Goal: Task Accomplishment & Management: Manage account settings

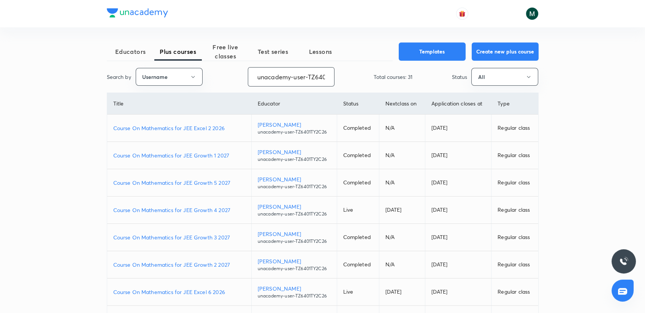
click at [276, 75] on input "unacademy-user-TZ6401TY2C26" at bounding box center [291, 76] width 86 height 19
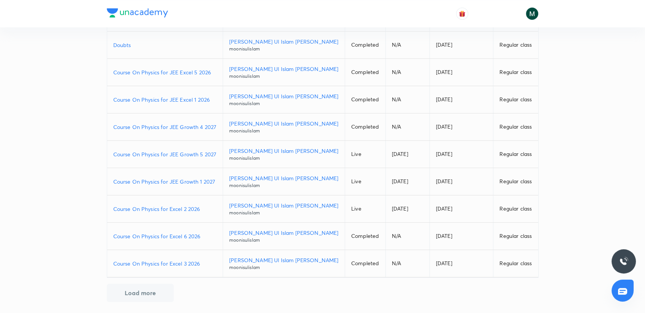
scroll to position [112, 0]
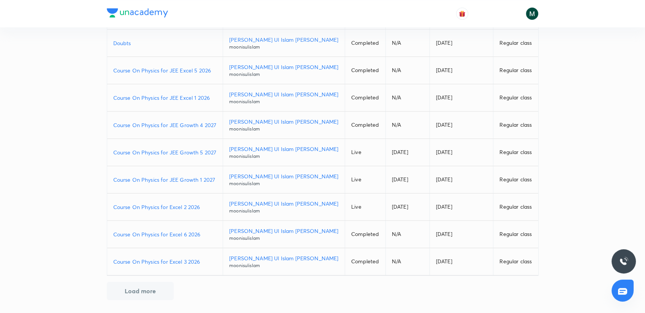
click at [189, 153] on p "Course On Physics for JEE Growth 5 2027" at bounding box center [165, 152] width 104 height 8
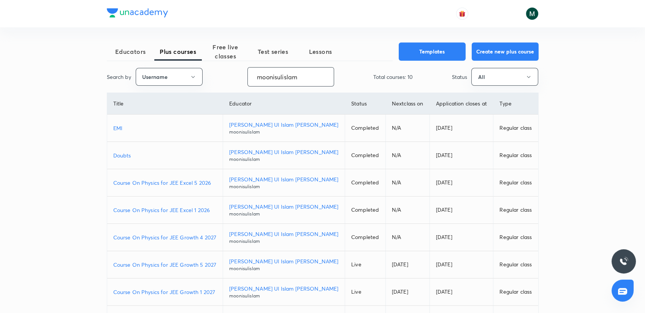
click at [269, 82] on input "moonisulislam" at bounding box center [291, 76] width 86 height 19
paste input "unacademy-user-641B5I3BQVX2"
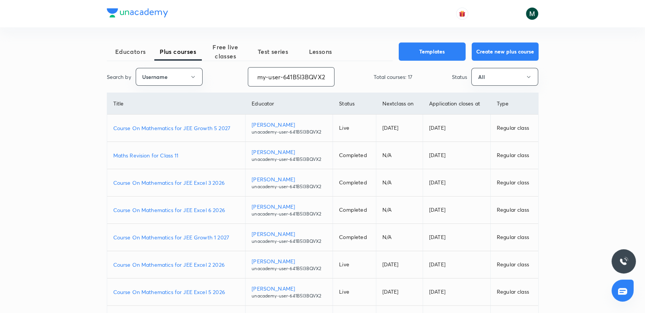
type input "unacademy-user-641B5I3BQVX2"
click at [206, 126] on p "Course On Mathematics for JEE Growth 5 2027" at bounding box center [176, 128] width 126 height 8
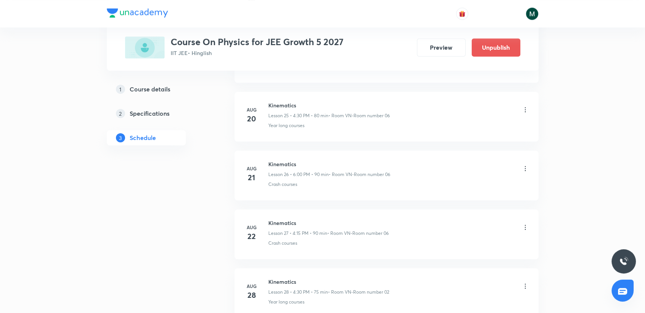
scroll to position [2352, 0]
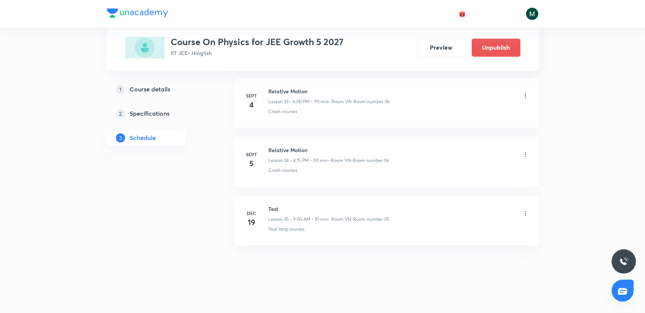
drag, startPoint x: 324, startPoint y: 290, endPoint x: 320, endPoint y: 282, distance: 9.5
click at [522, 92] on icon at bounding box center [525, 96] width 8 height 8
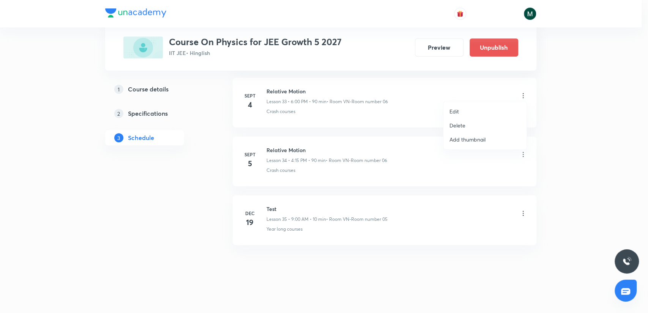
click at [448, 122] on li "Delete" at bounding box center [485, 125] width 83 height 14
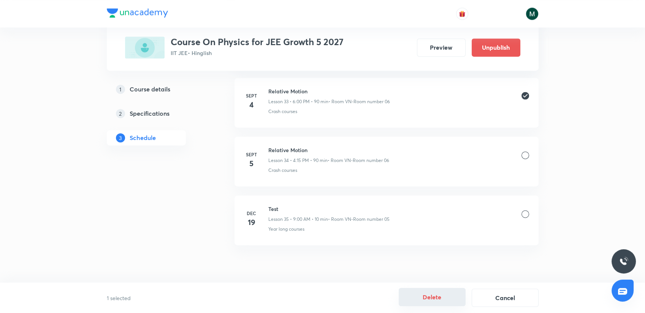
click at [444, 296] on button "Delete" at bounding box center [431, 297] width 67 height 18
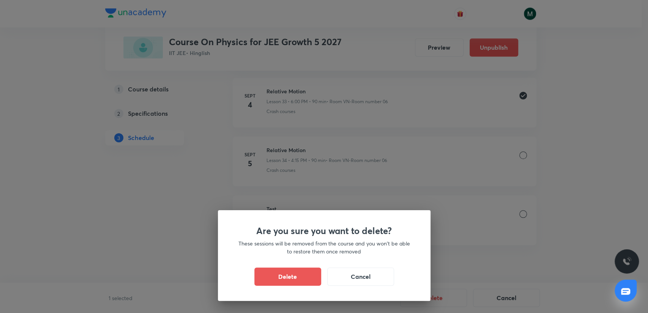
drag, startPoint x: 299, startPoint y: 279, endPoint x: 291, endPoint y: 282, distance: 7.8
click at [298, 279] on button "Delete" at bounding box center [287, 277] width 67 height 18
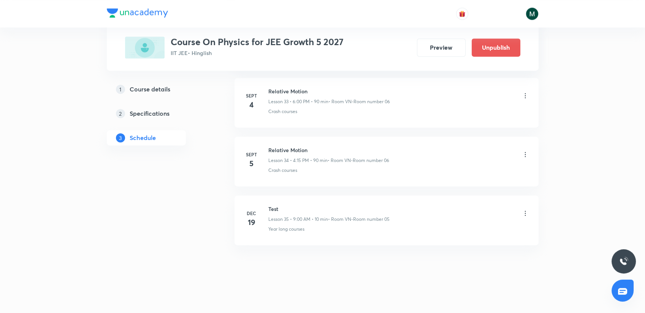
scroll to position [2294, 0]
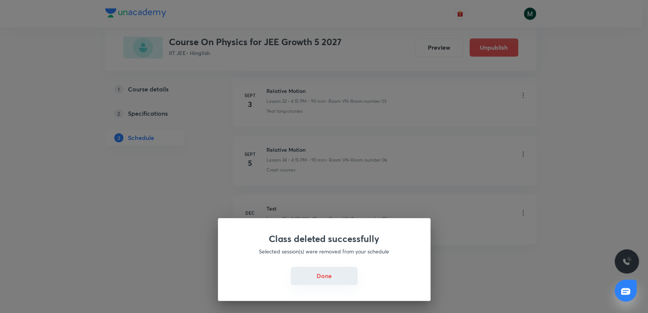
click at [335, 281] on button "Done" at bounding box center [324, 276] width 67 height 18
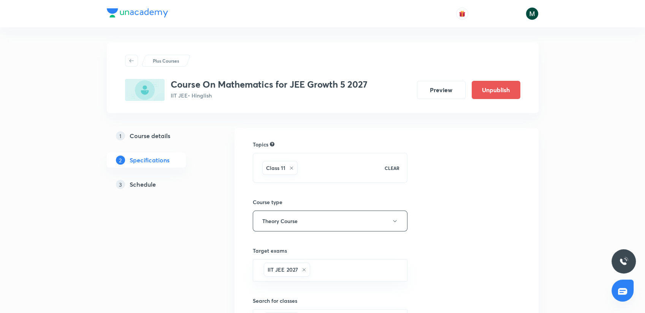
drag, startPoint x: 0, startPoint y: 0, endPoint x: 145, endPoint y: 188, distance: 237.8
click at [145, 188] on h5 "Schedule" at bounding box center [143, 184] width 26 height 9
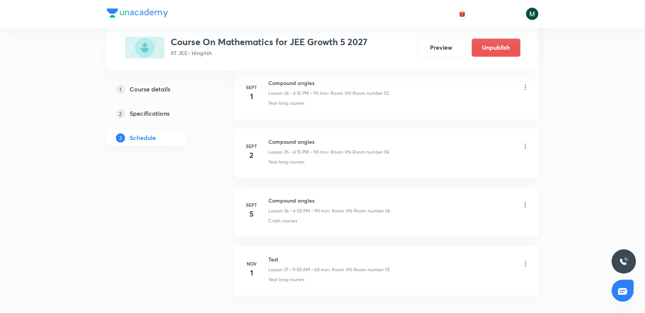
scroll to position [2470, 0]
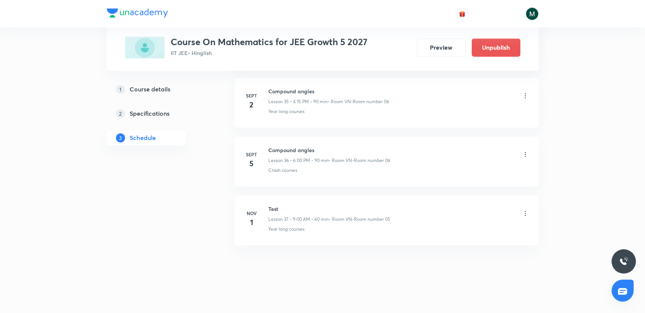
drag, startPoint x: 322, startPoint y: 262, endPoint x: 336, endPoint y: 313, distance: 53.2
click at [286, 148] on h6 "Compound angles" at bounding box center [329, 150] width 122 height 8
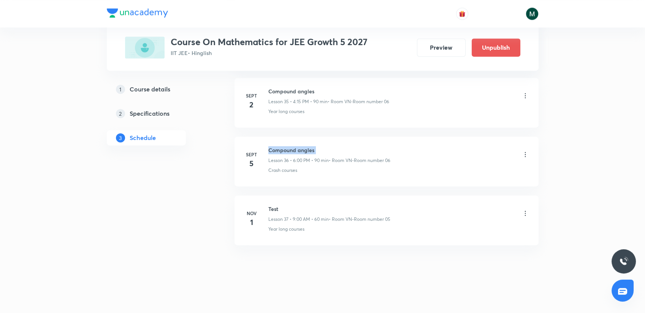
click at [286, 148] on h6 "Compound angles" at bounding box center [329, 150] width 122 height 8
copy h6 "Compound angles"
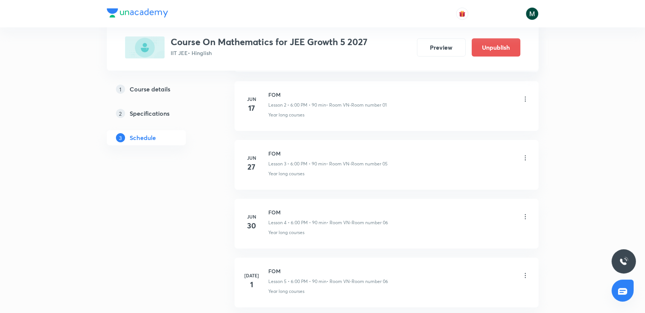
scroll to position [0, 0]
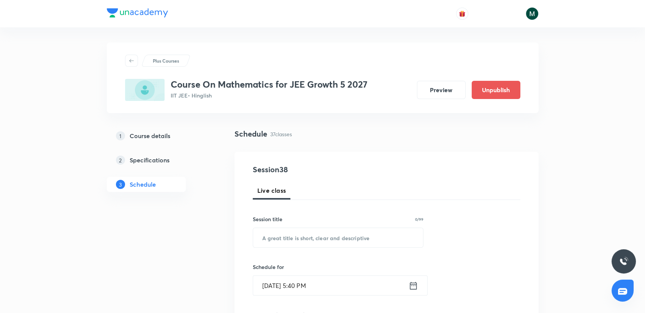
drag, startPoint x: 294, startPoint y: 206, endPoint x: 297, endPoint y: 185, distance: 21.1
click at [295, 234] on input "text" at bounding box center [338, 237] width 170 height 19
paste input "Compound angles"
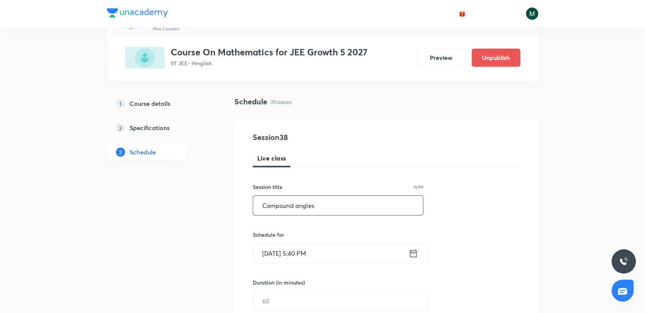
scroll to position [126, 0]
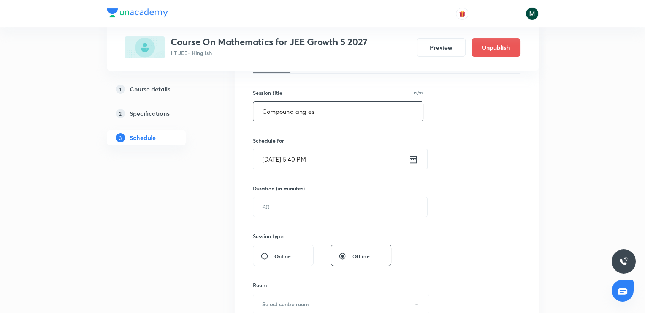
type input "Compound angles"
click at [281, 194] on div "Duration (in minutes) ​" at bounding box center [322, 201] width 139 height 33
click at [272, 201] on input "text" at bounding box center [340, 206] width 174 height 19
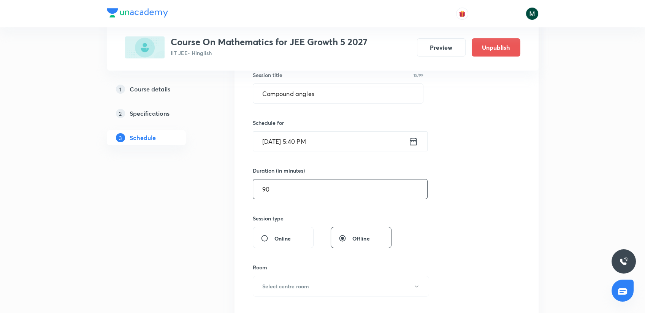
scroll to position [211, 0]
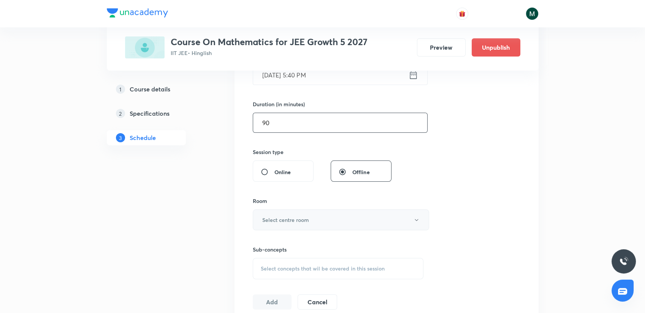
type input "90"
click at [264, 214] on button "Select centre room" at bounding box center [341, 220] width 176 height 21
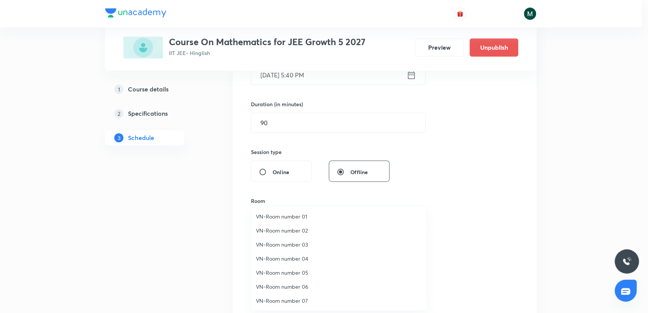
click at [290, 289] on span "VN-Room number 06" at bounding box center [339, 287] width 166 height 8
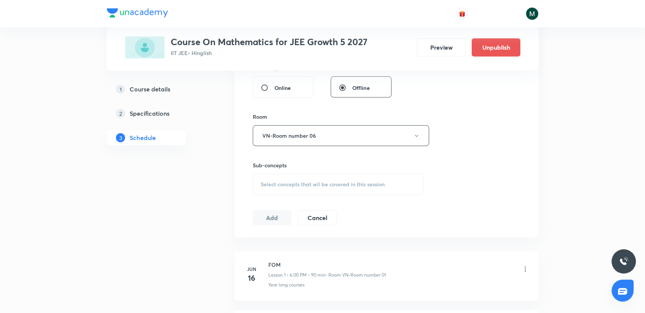
click at [295, 176] on div "Select concepts that wil be covered in this session" at bounding box center [338, 184] width 171 height 21
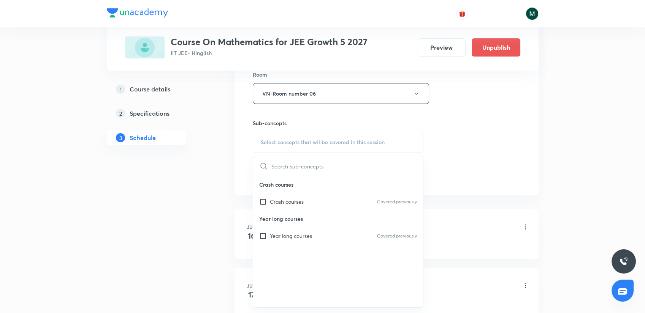
drag, startPoint x: 295, startPoint y: 197, endPoint x: 204, endPoint y: 205, distance: 91.5
click at [292, 198] on div "Crash courses Covered previously" at bounding box center [338, 201] width 170 height 17
checkbox input "true"
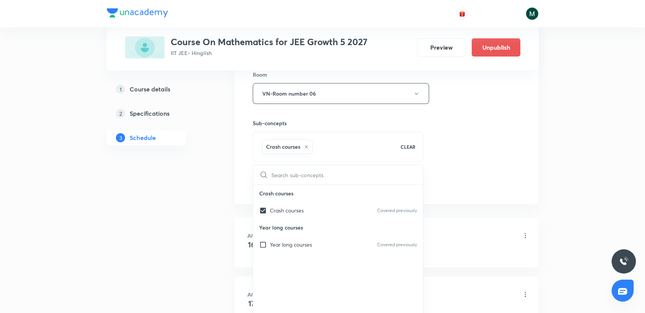
drag, startPoint x: 204, startPoint y: 205, endPoint x: 220, endPoint y: 195, distance: 19.0
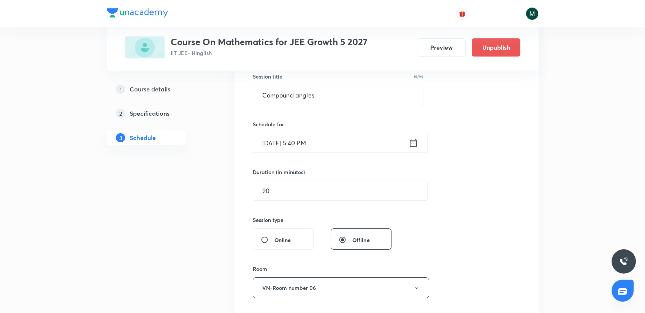
scroll to position [126, 0]
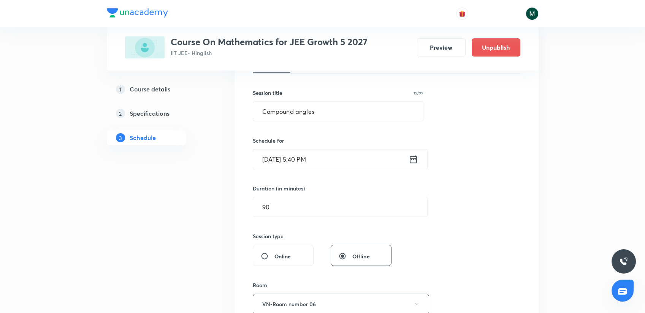
click at [296, 156] on input "[DATE] 5:40 PM" at bounding box center [330, 159] width 155 height 19
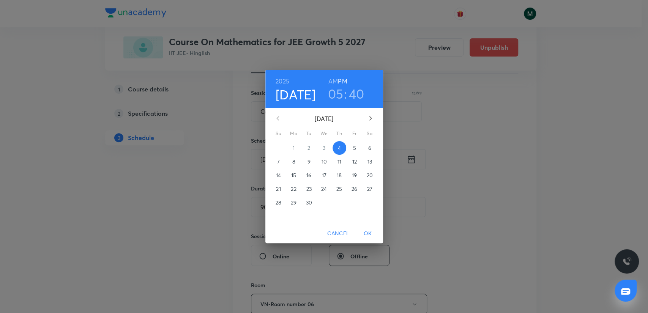
click at [339, 99] on h3 "05" at bounding box center [336, 94] width 16 height 16
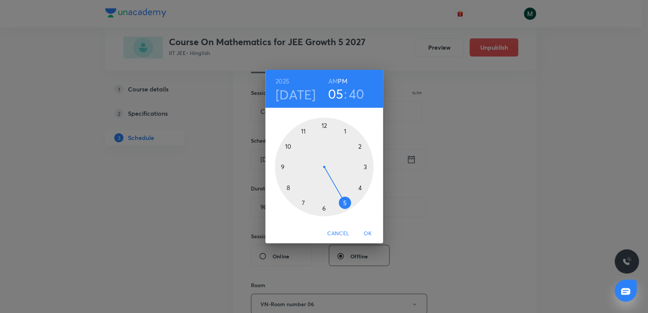
click at [323, 206] on div at bounding box center [324, 167] width 99 height 99
click at [323, 131] on div at bounding box center [324, 167] width 99 height 99
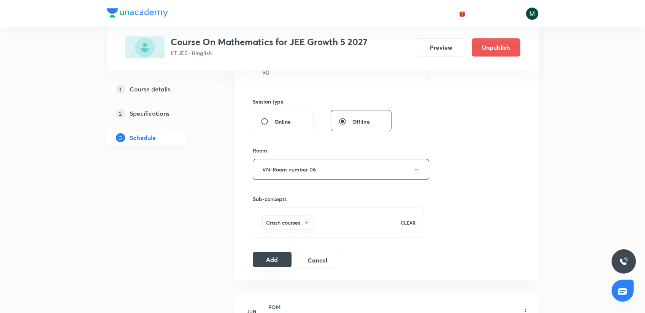
scroll to position [295, 0]
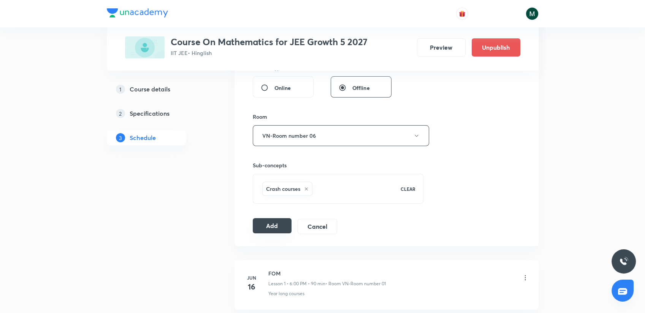
click at [273, 228] on button "Add" at bounding box center [272, 225] width 39 height 15
